Goal: Transaction & Acquisition: Book appointment/travel/reservation

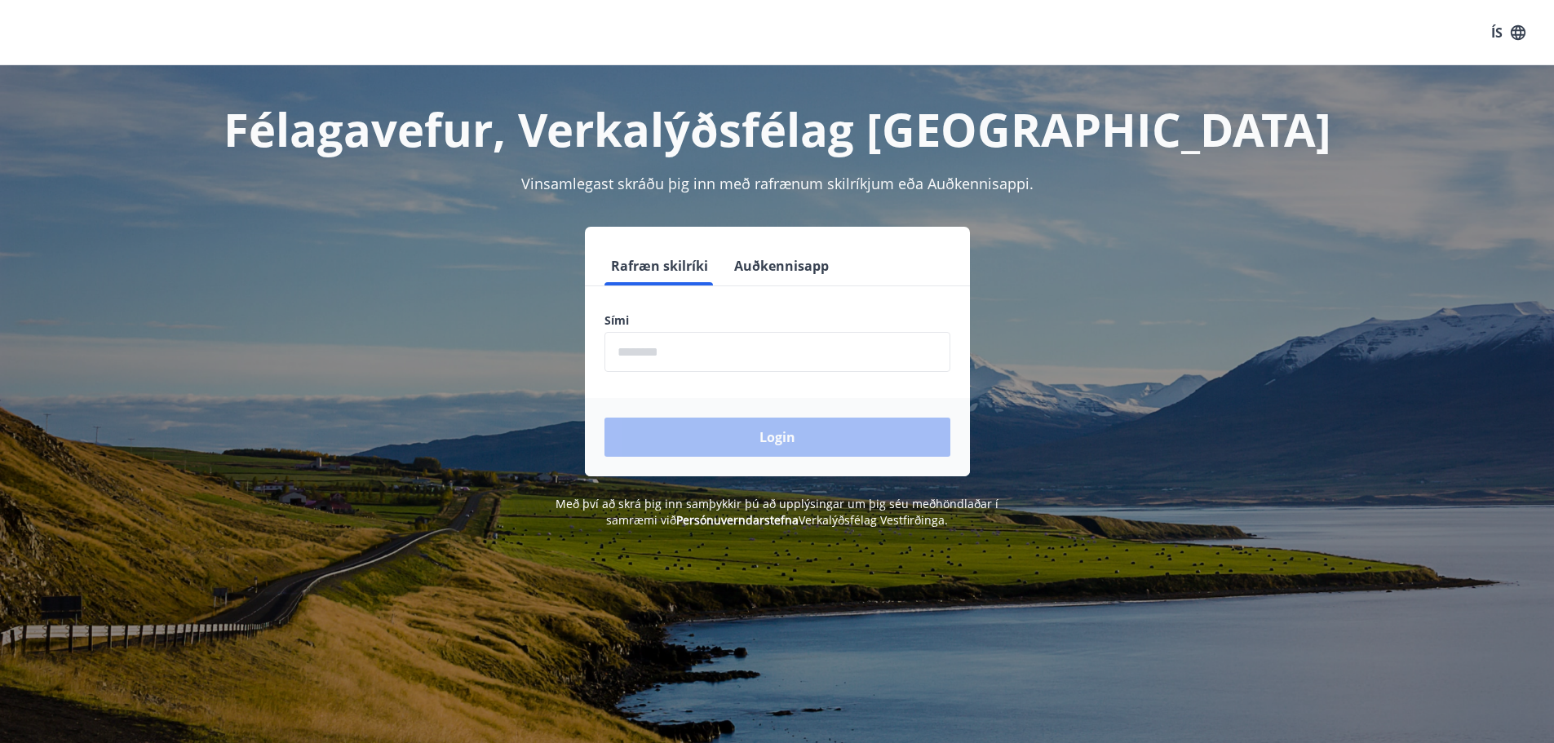
click at [714, 352] on input "phone" at bounding box center [777, 352] width 346 height 40
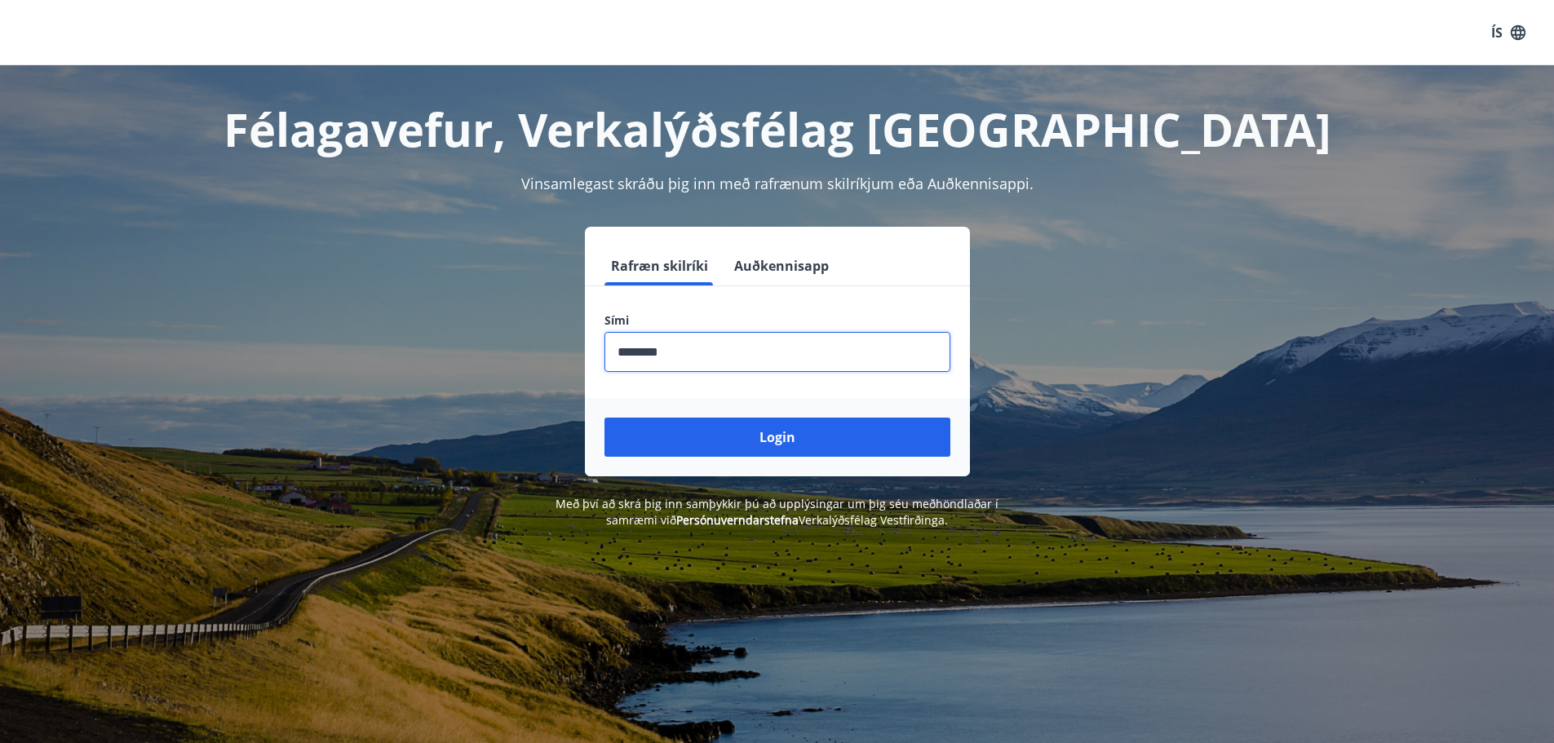
type input "********"
click at [604, 418] on button "Login" at bounding box center [777, 437] width 346 height 39
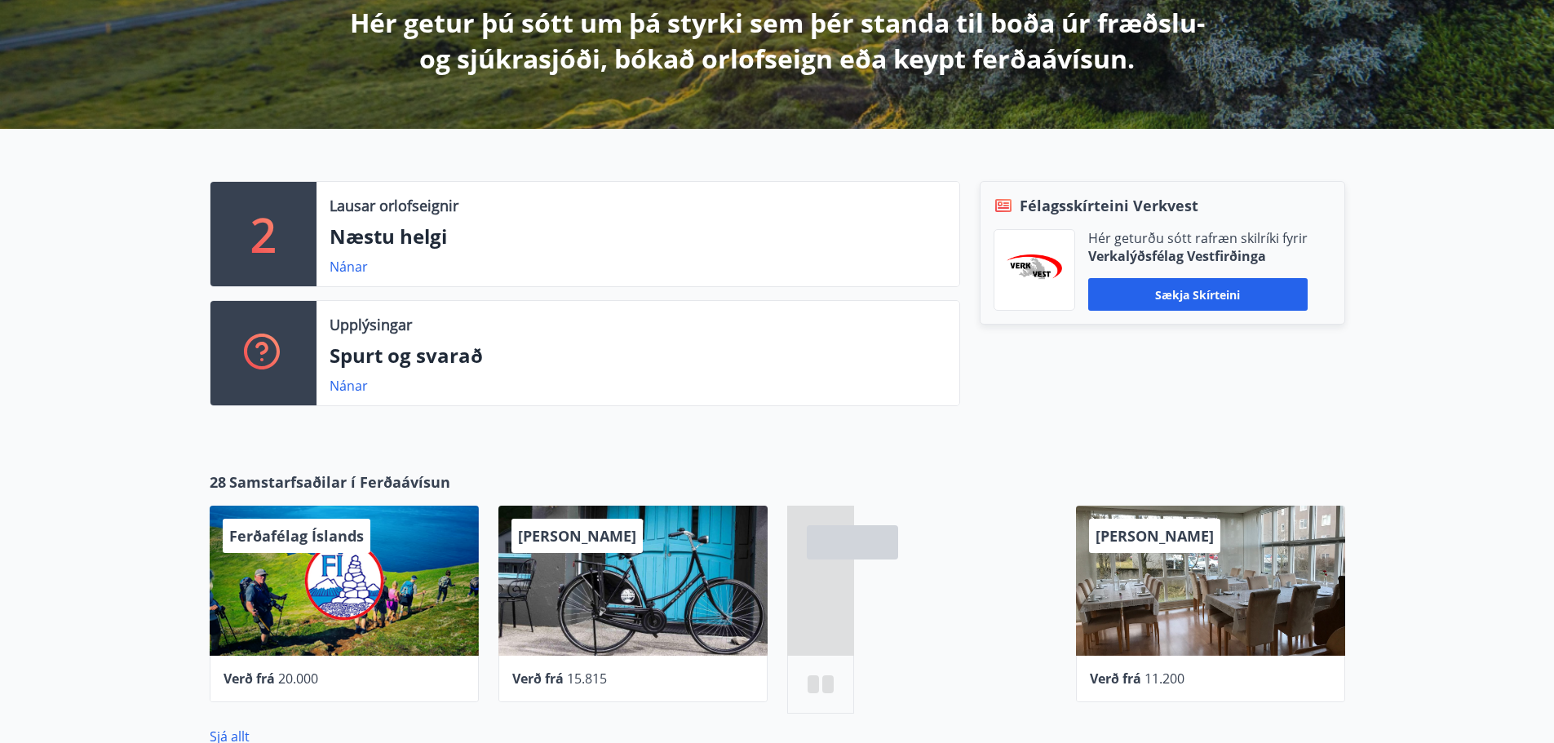
scroll to position [326, 0]
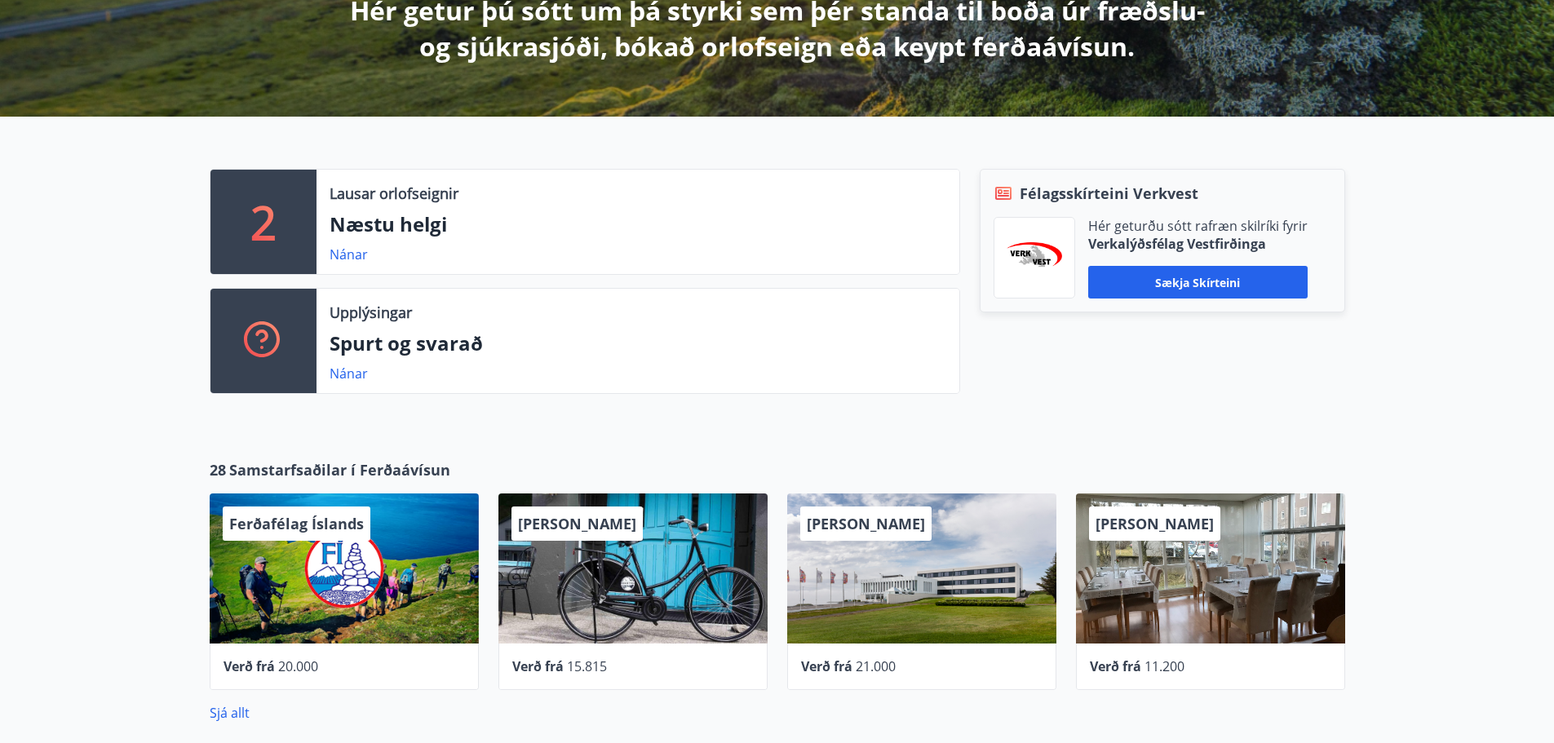
click at [592, 518] on span "Hótel Siglunes" at bounding box center [577, 524] width 118 height 20
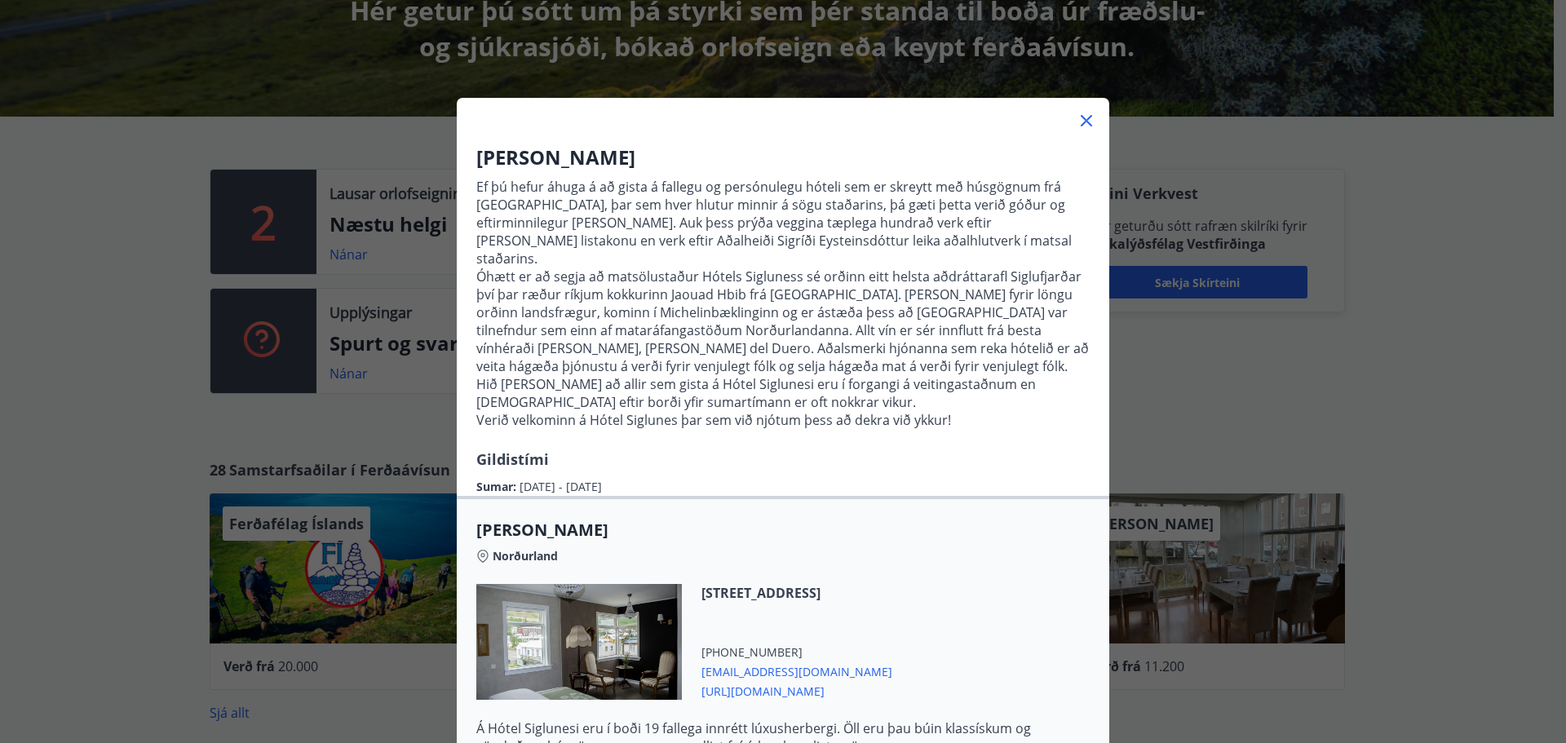
click at [1080, 118] on icon at bounding box center [1087, 121] width 20 height 20
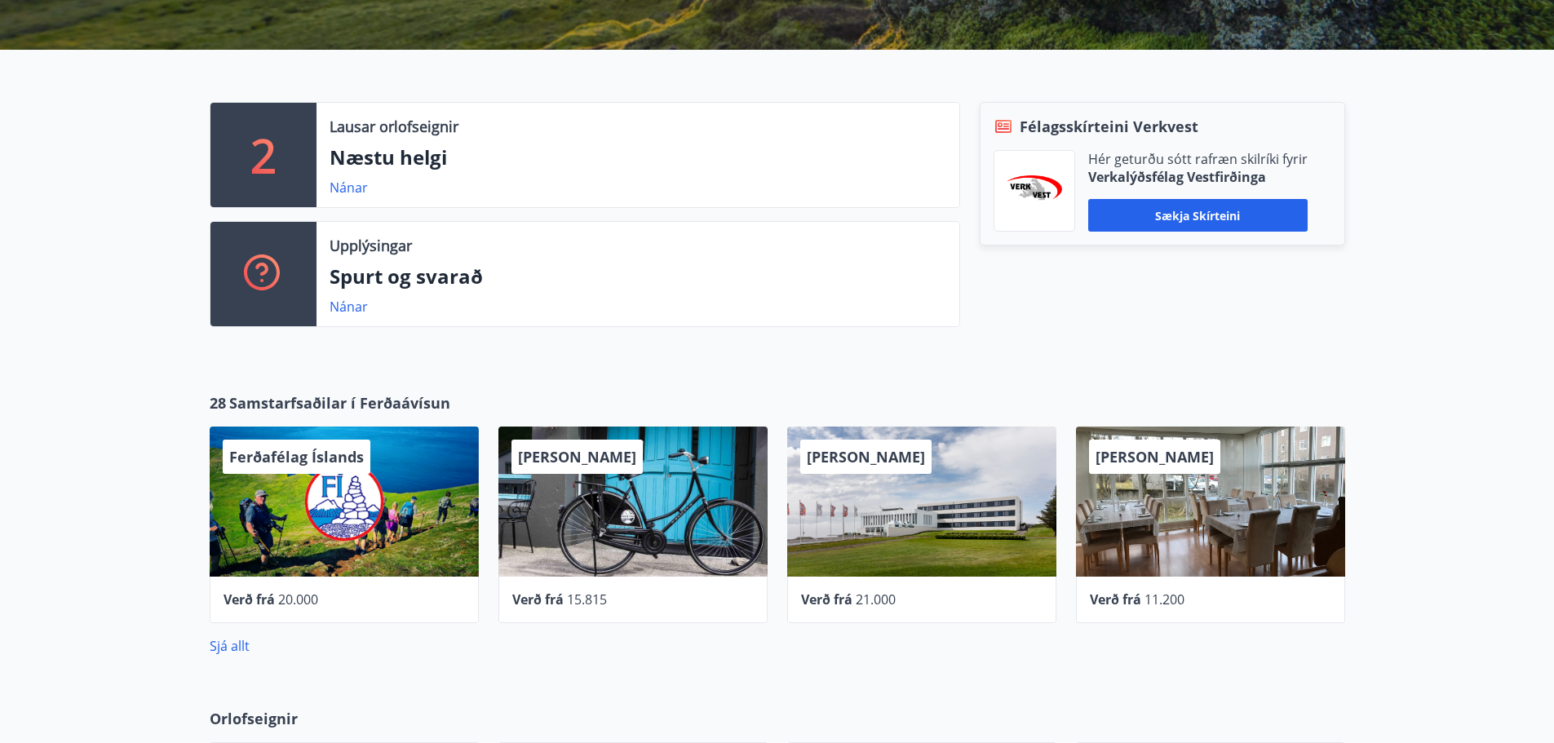
scroll to position [734, 0]
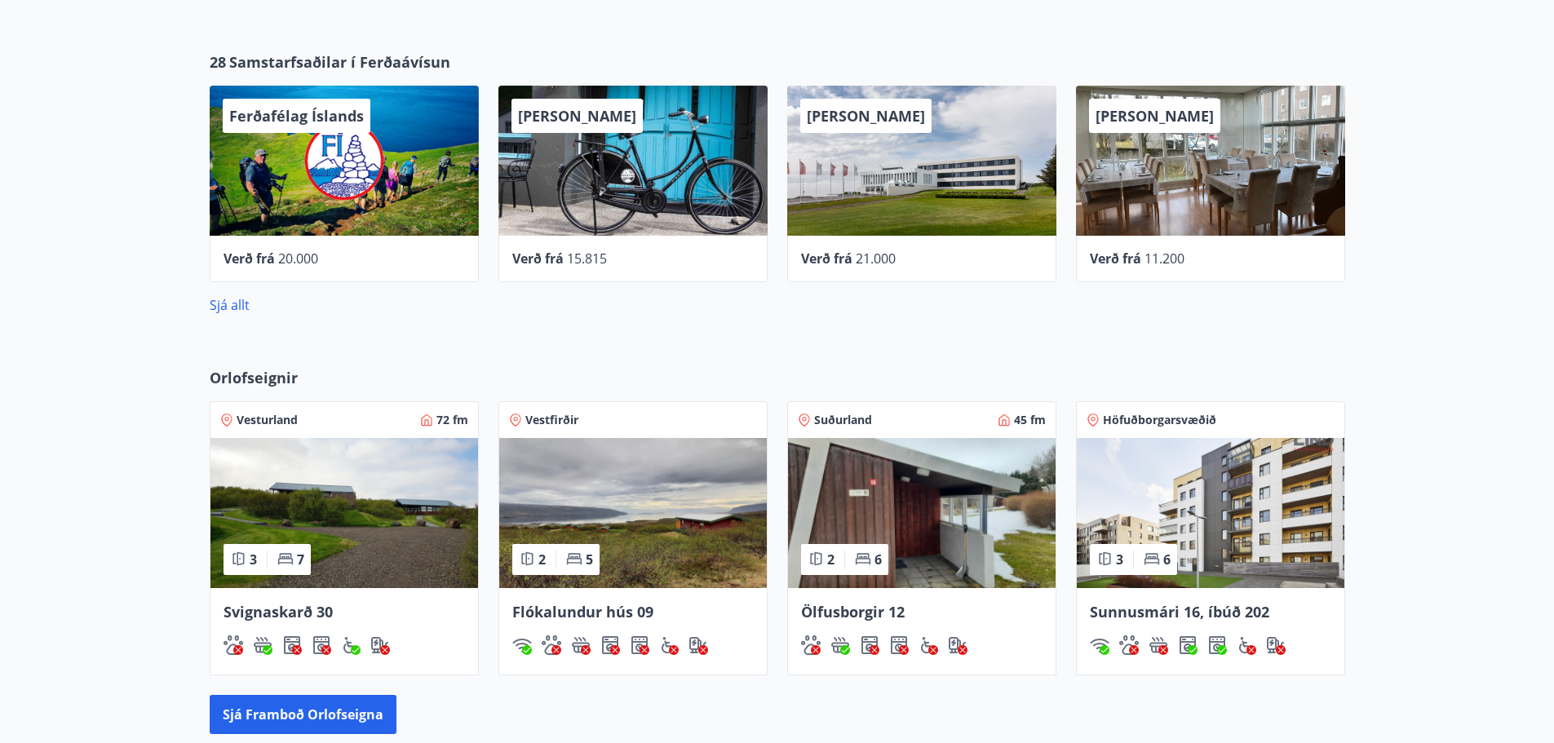
click at [706, 480] on img at bounding box center [633, 513] width 268 height 150
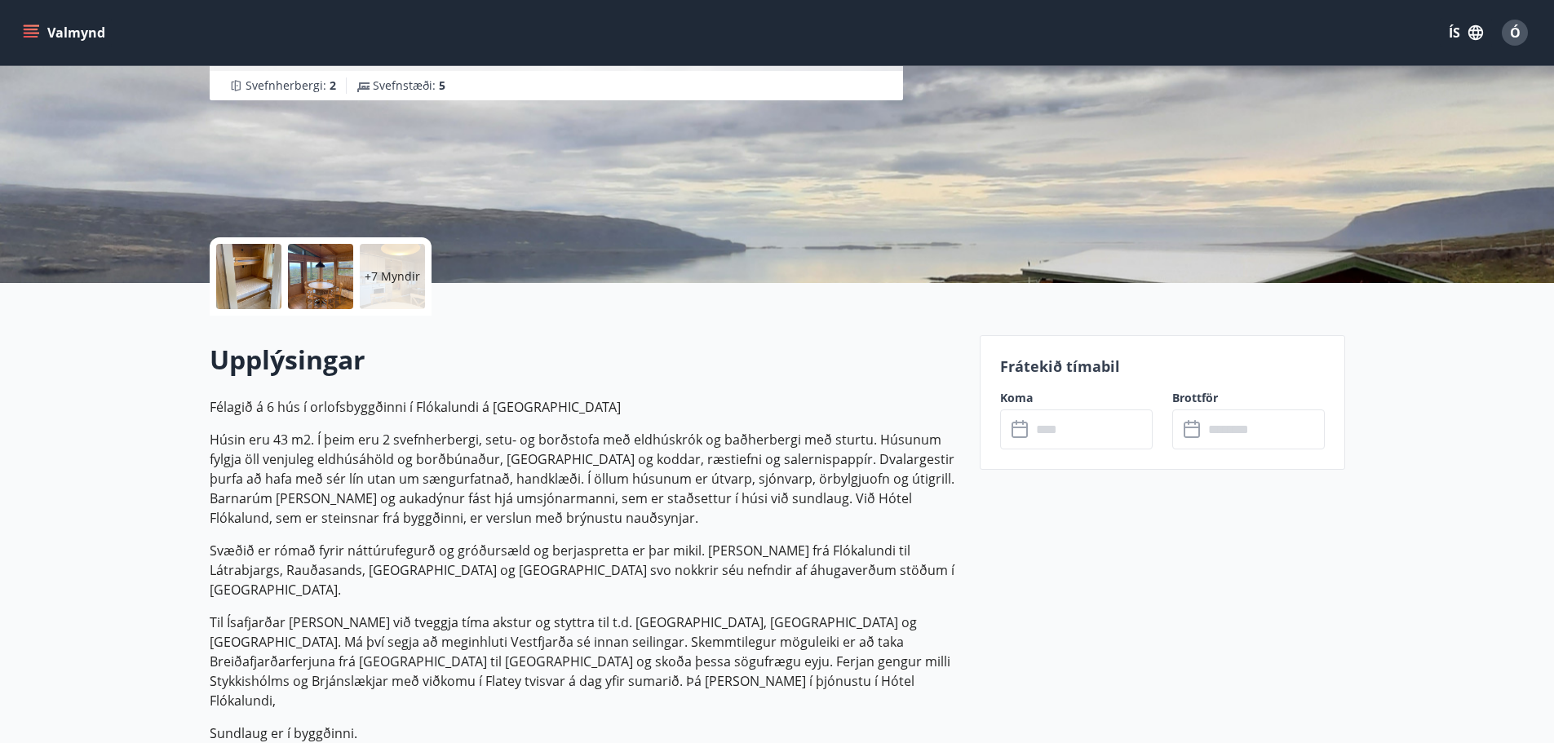
scroll to position [245, 0]
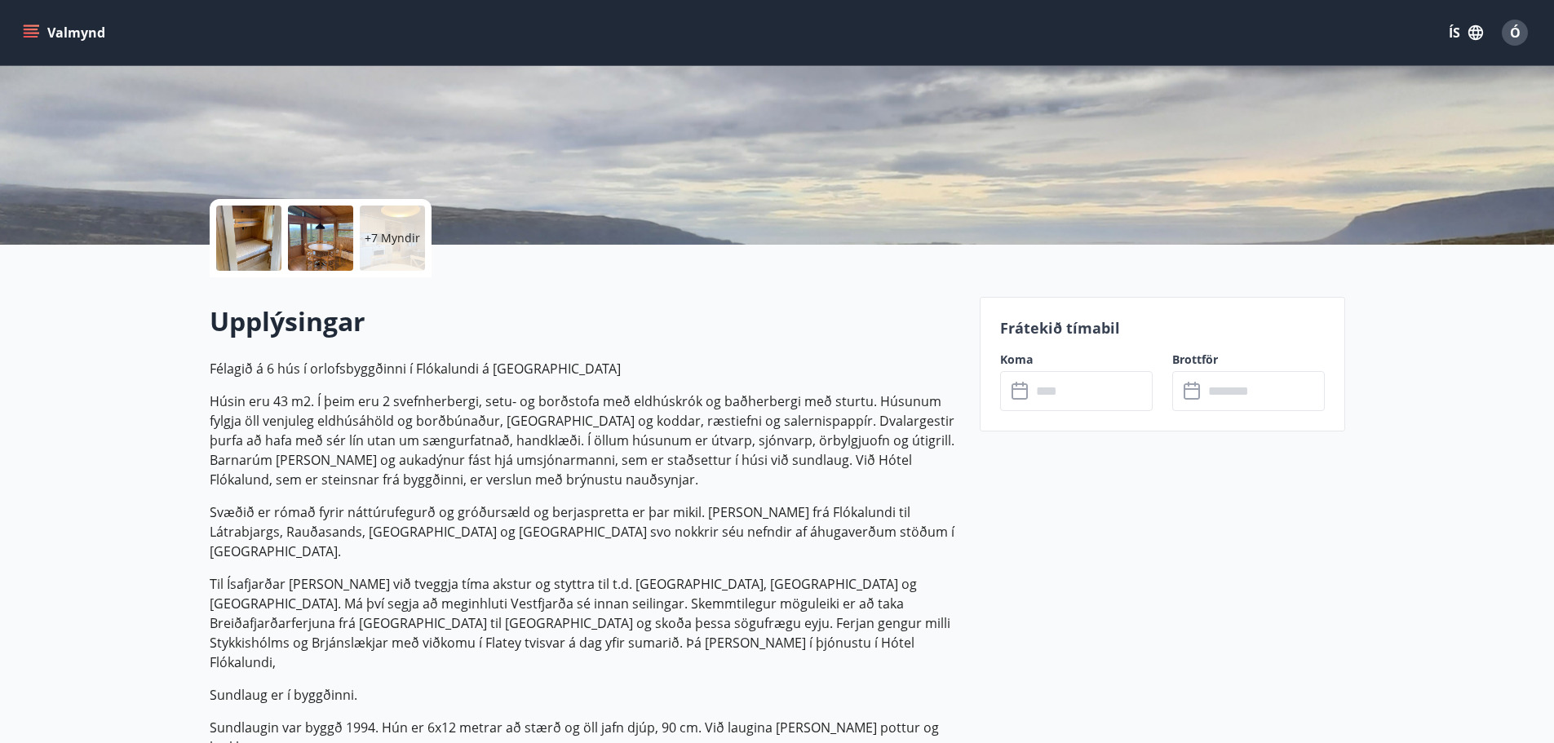
click at [1100, 391] on input "text" at bounding box center [1092, 391] width 122 height 40
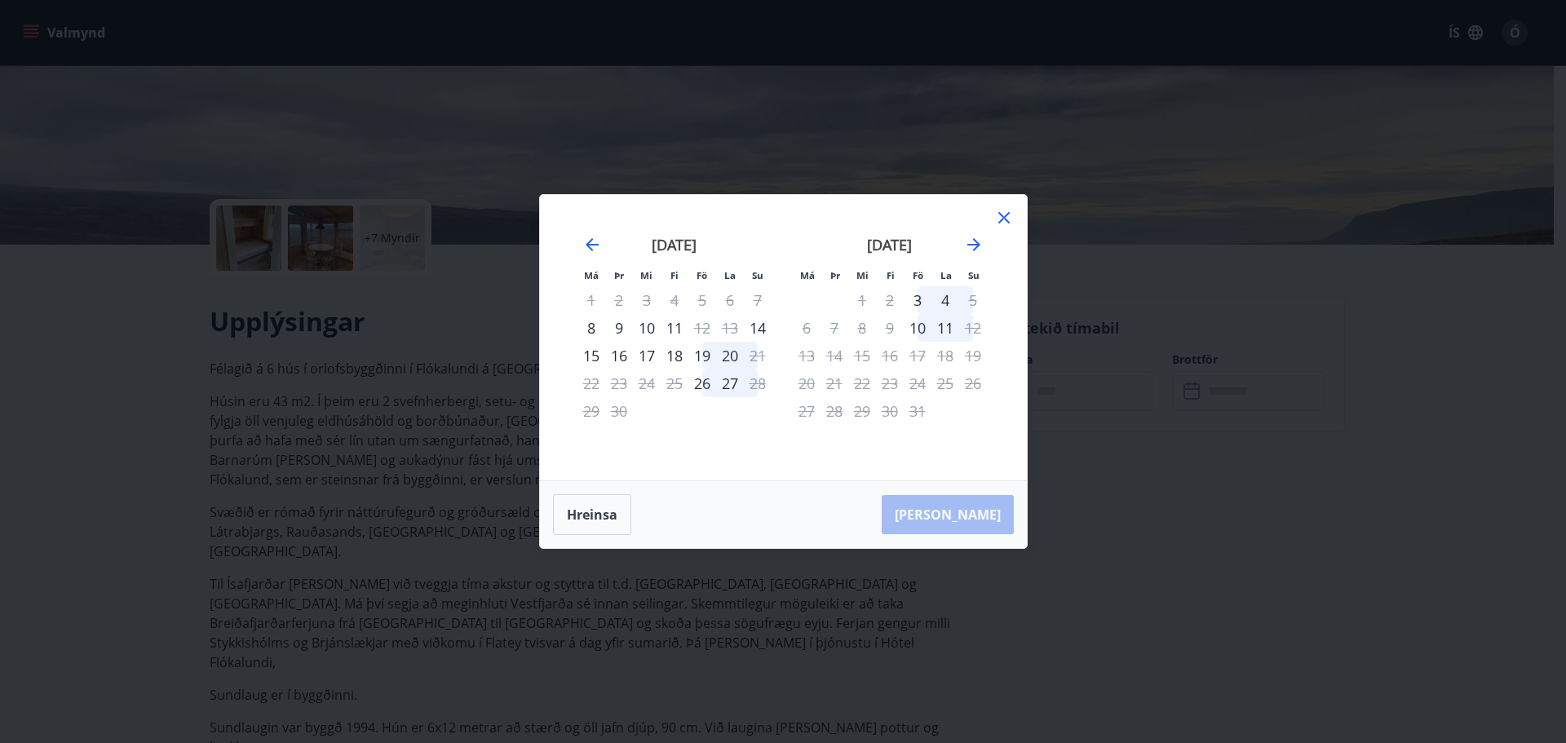
click at [1005, 213] on icon at bounding box center [1004, 218] width 20 height 20
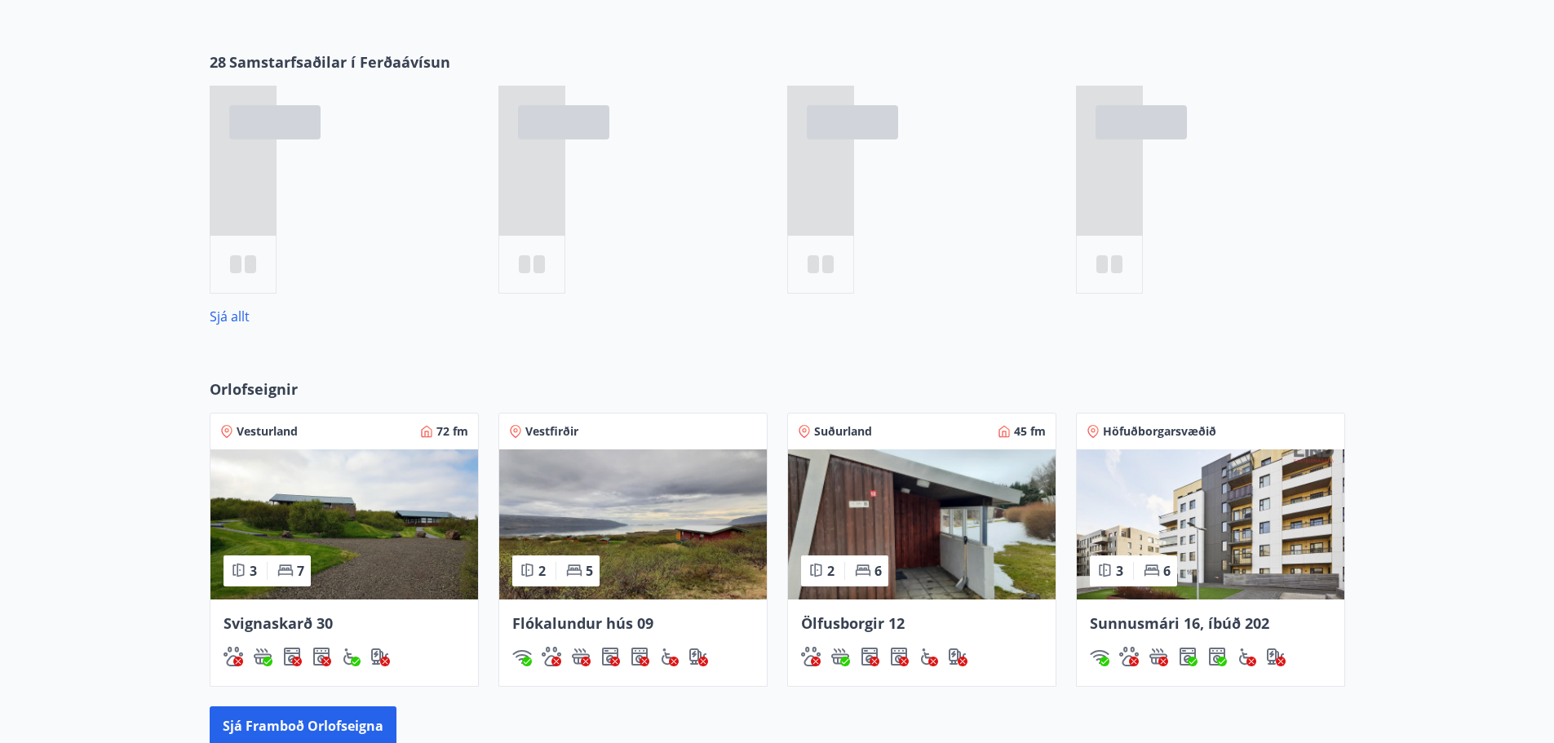
scroll to position [783, 0]
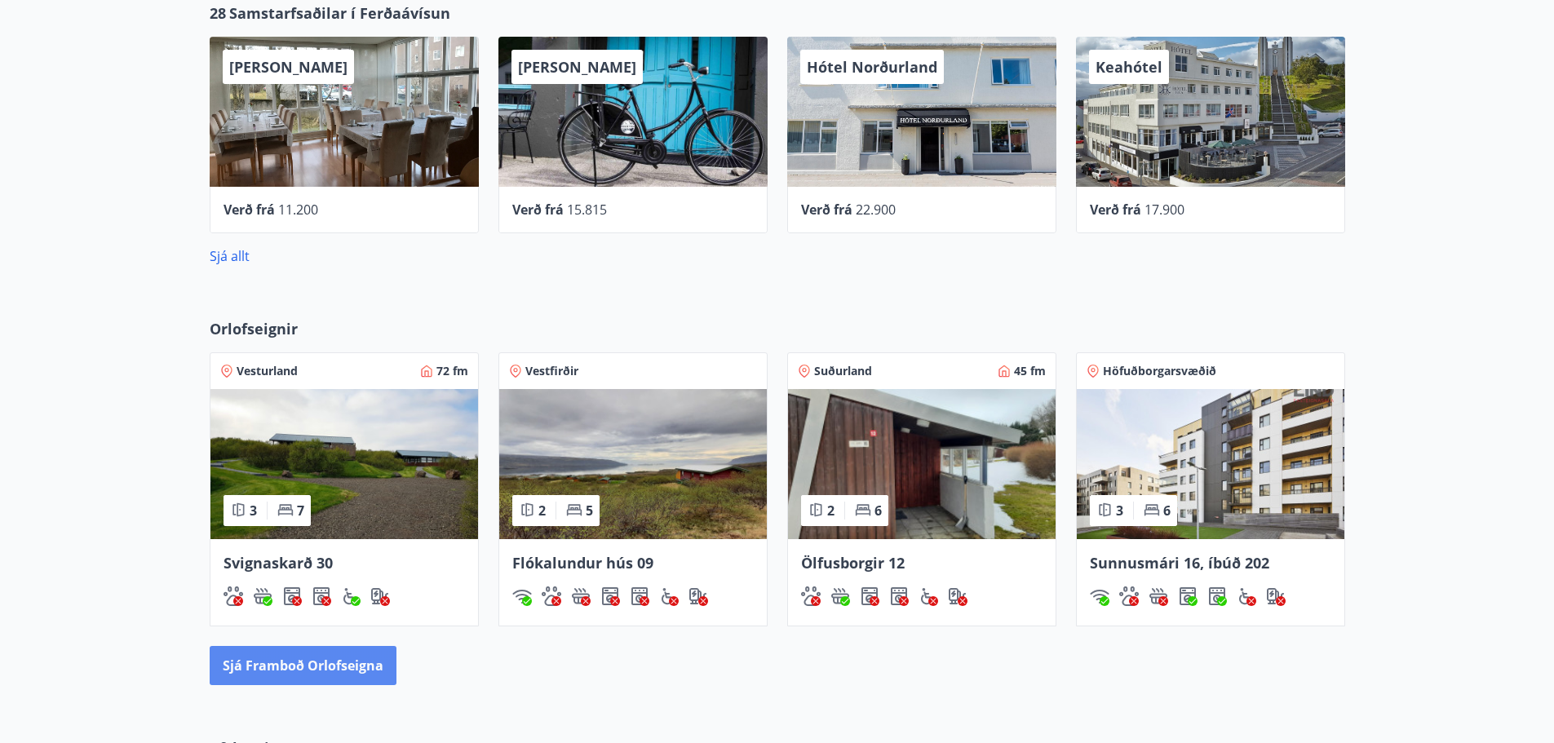
click at [299, 652] on button "Sjá framboð orlofseigna" at bounding box center [303, 665] width 187 height 39
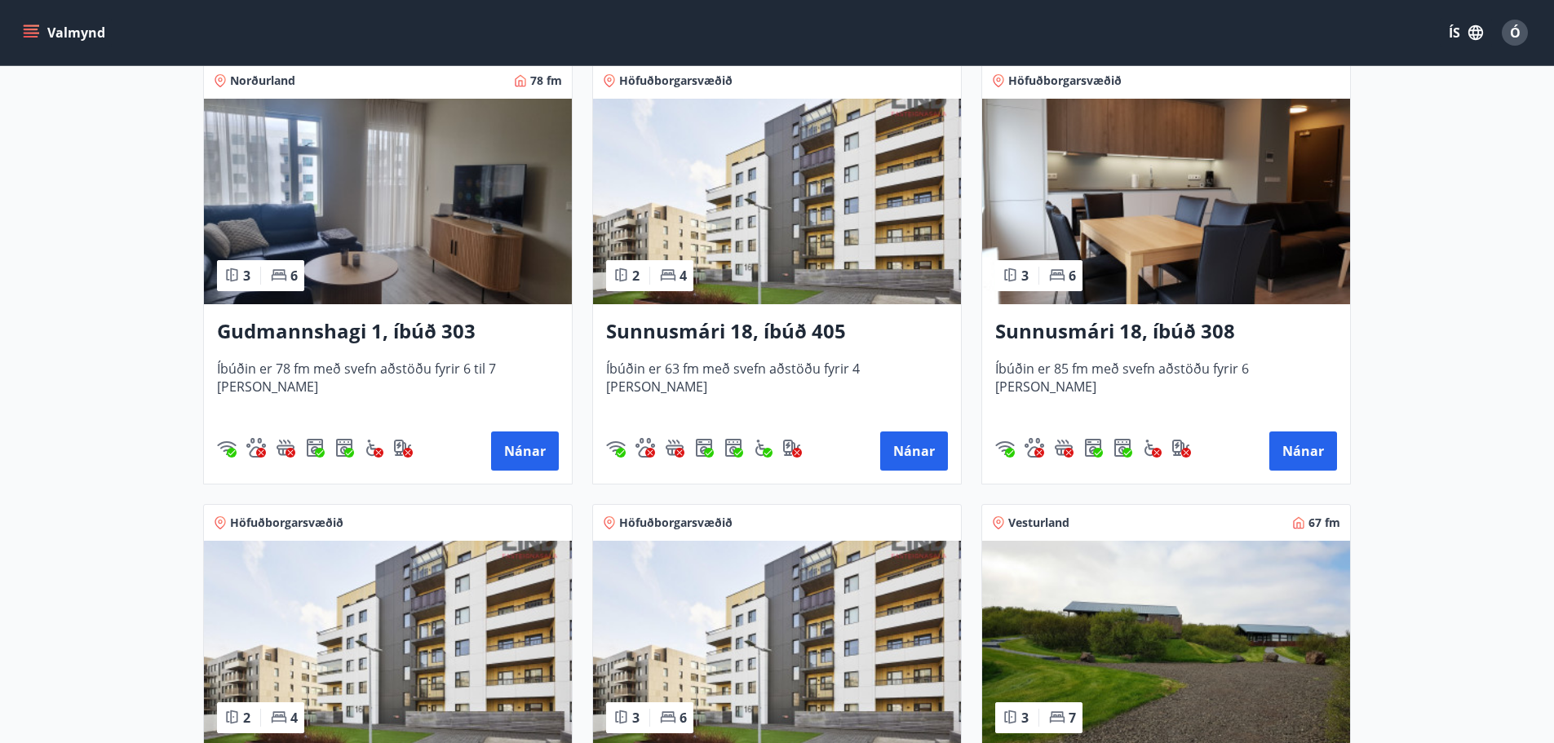
scroll to position [312, 0]
click at [529, 446] on button "Nánar" at bounding box center [525, 451] width 68 height 39
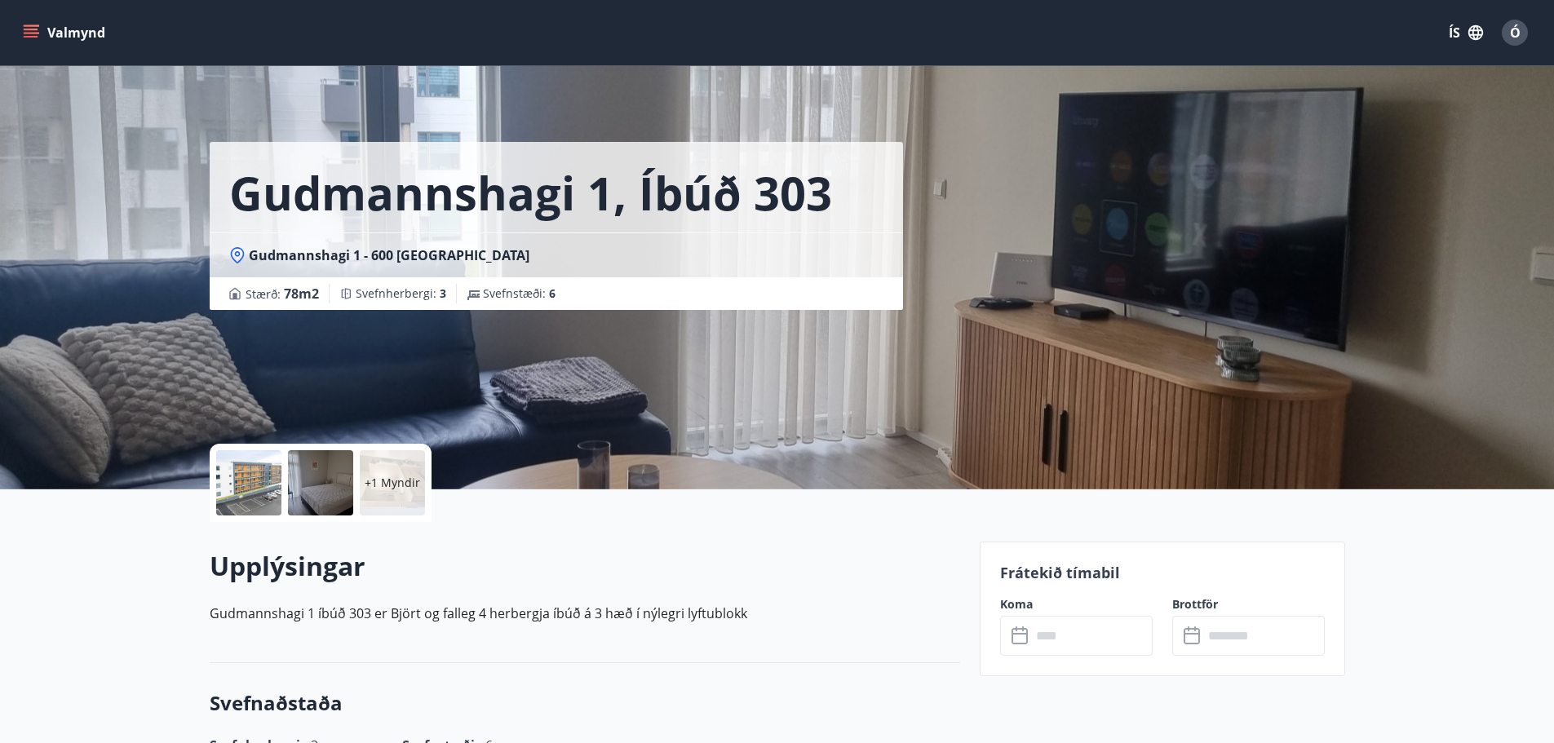
click at [1514, 29] on span "Ó" at bounding box center [1515, 33] width 11 height 18
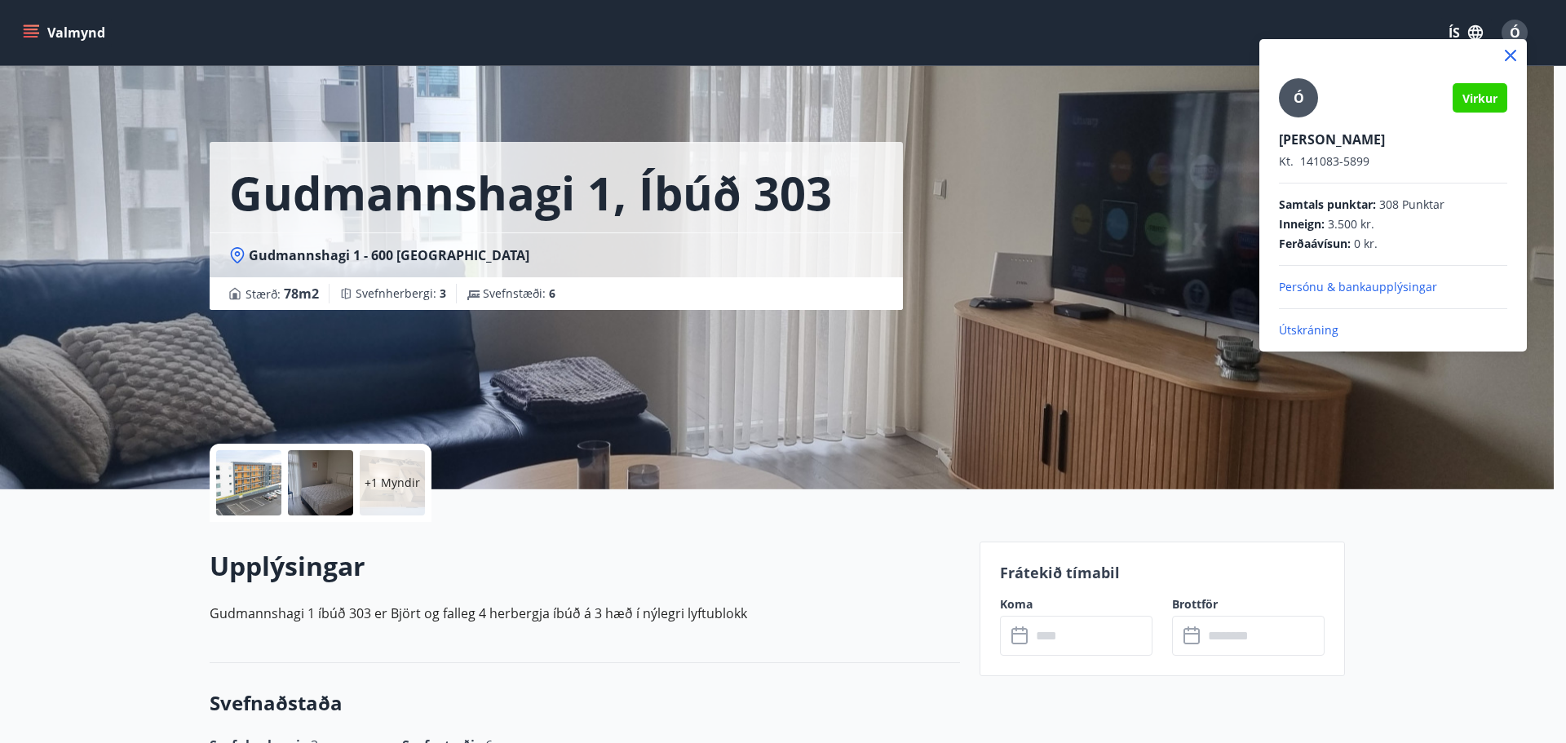
click at [1321, 325] on p "Útskráning" at bounding box center [1393, 330] width 228 height 16
